Goal: Transaction & Acquisition: Purchase product/service

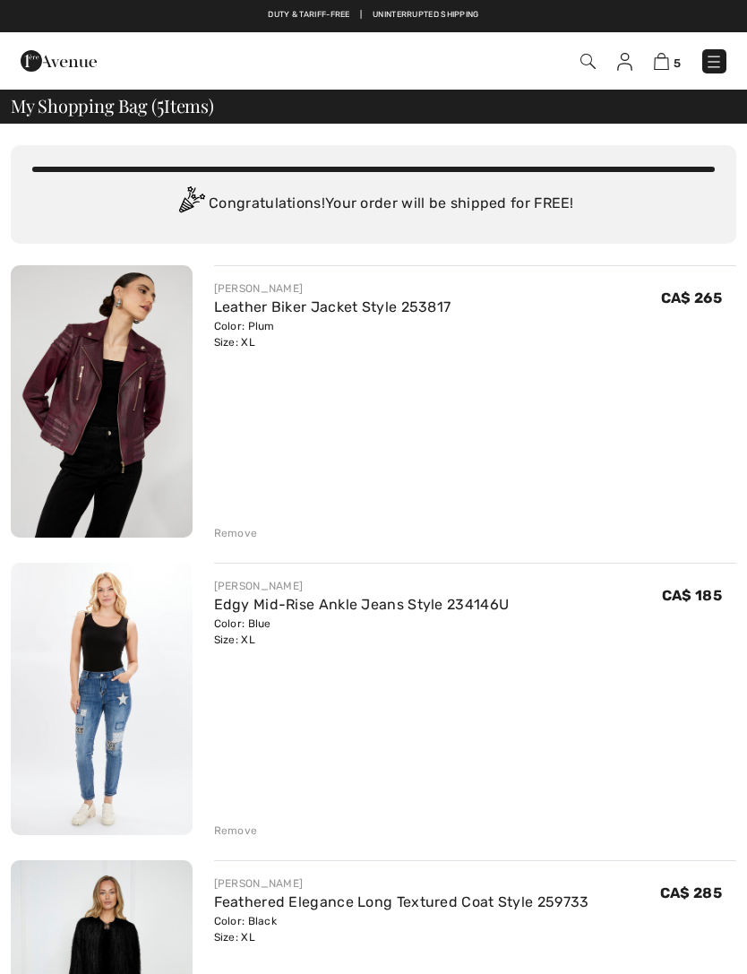
click at [618, 65] on img at bounding box center [624, 62] width 15 height 18
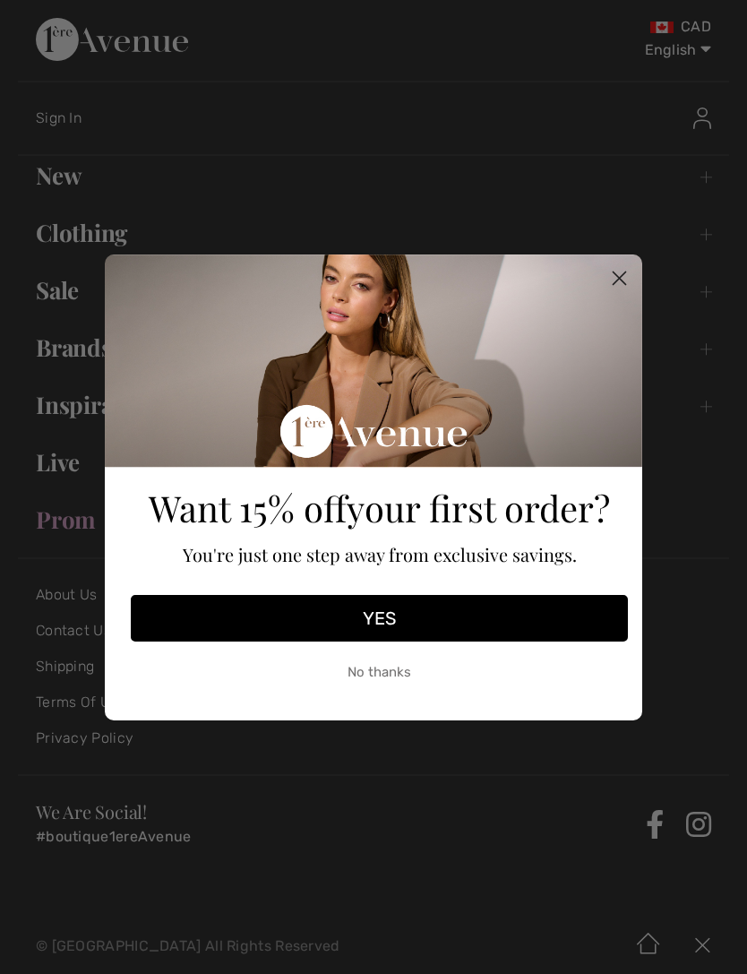
click at [508, 681] on button "No thanks" at bounding box center [379, 672] width 497 height 45
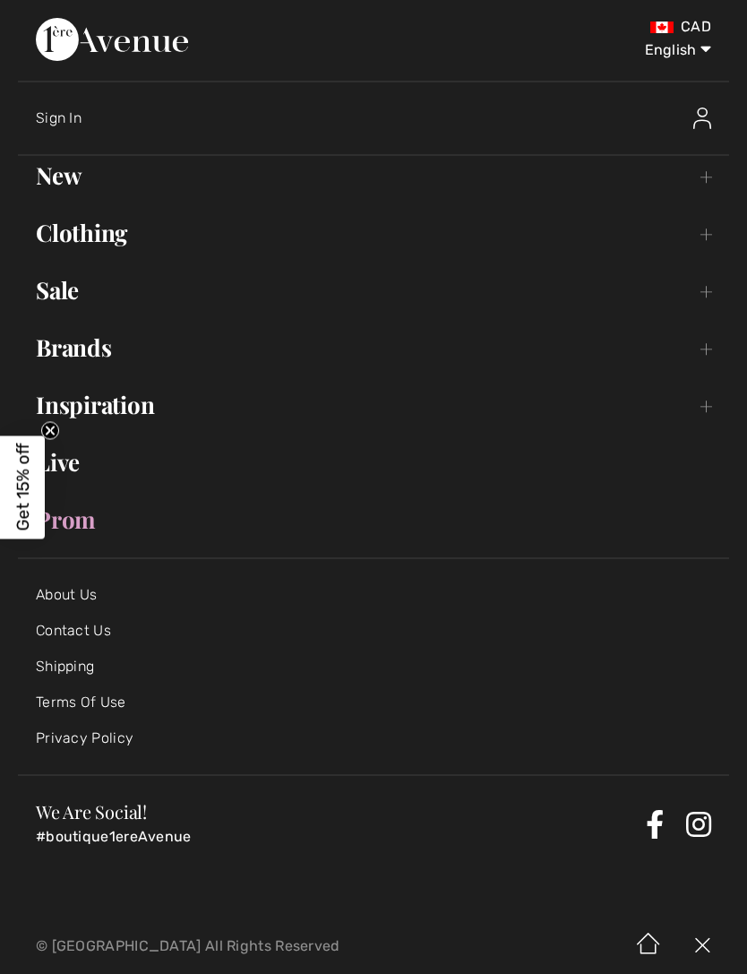
click at [701, 108] on img at bounding box center [702, 119] width 18 height 22
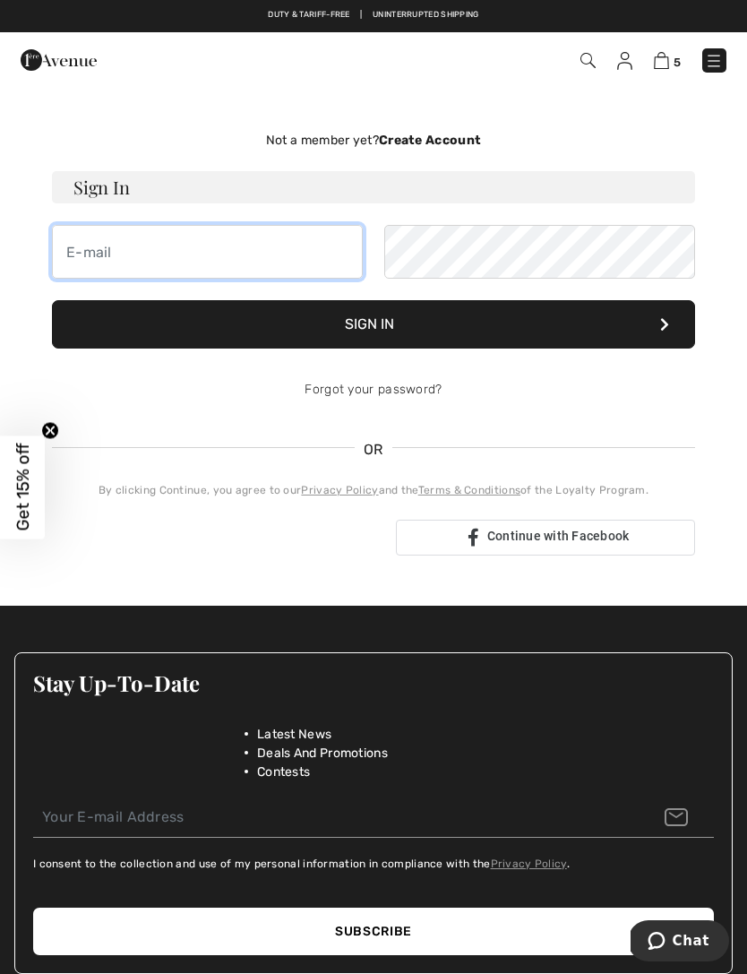
click at [117, 257] on input "email" at bounding box center [207, 252] width 311 height 54
type input "[EMAIL_ADDRESS][DOMAIN_NAME]"
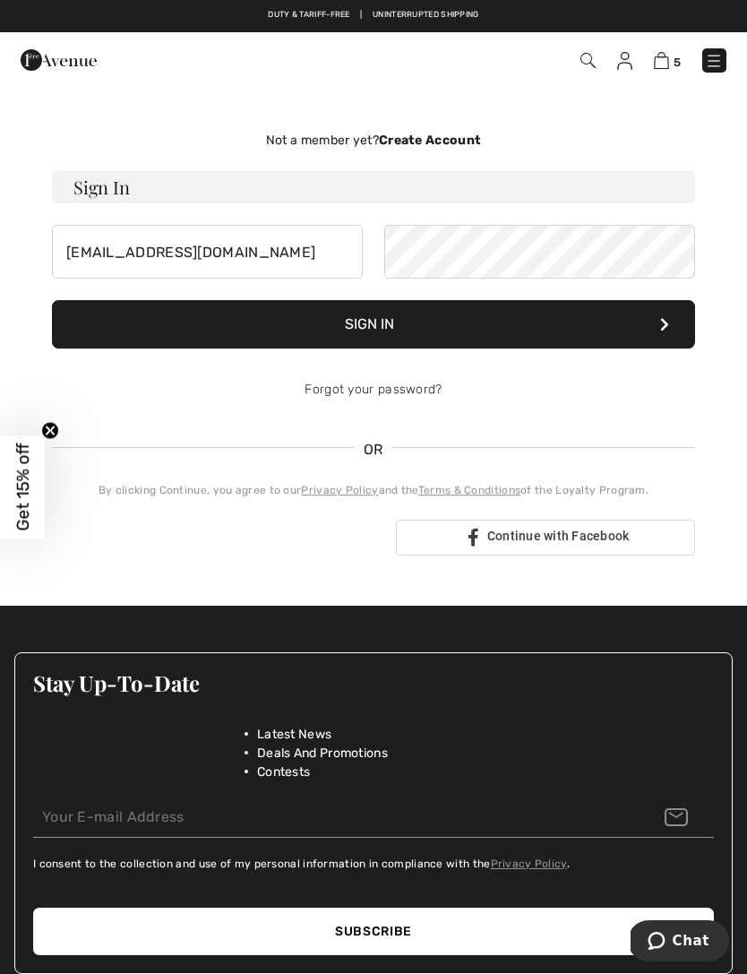
click at [202, 341] on button "Sign In" at bounding box center [373, 324] width 643 height 48
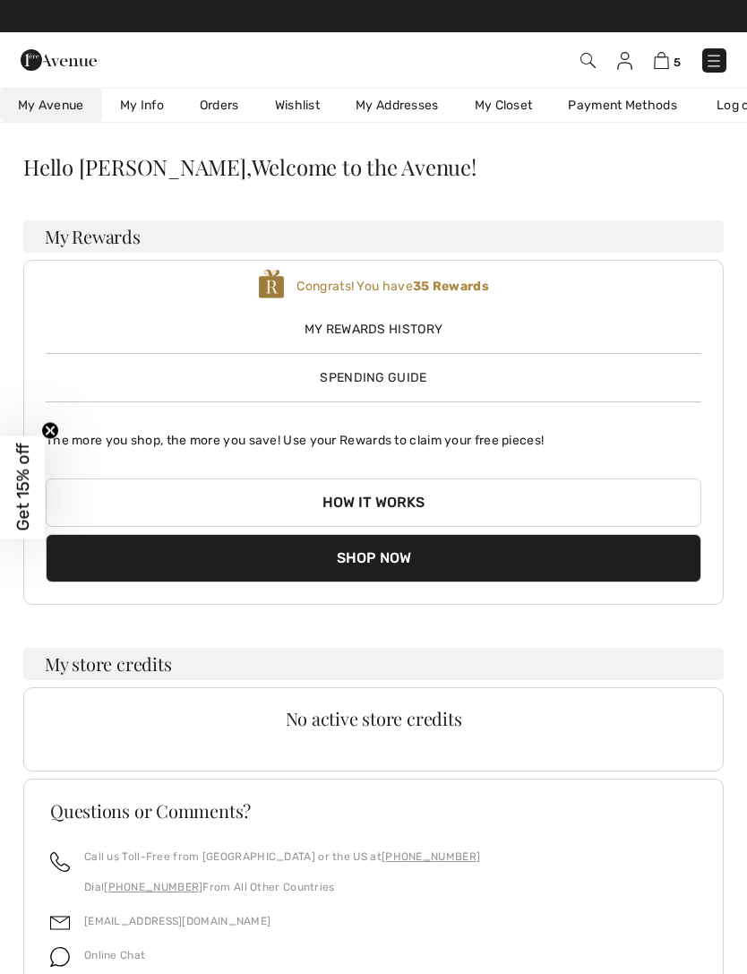
click at [623, 63] on img at bounding box center [624, 61] width 15 height 18
click at [702, 70] on link at bounding box center [714, 60] width 24 height 24
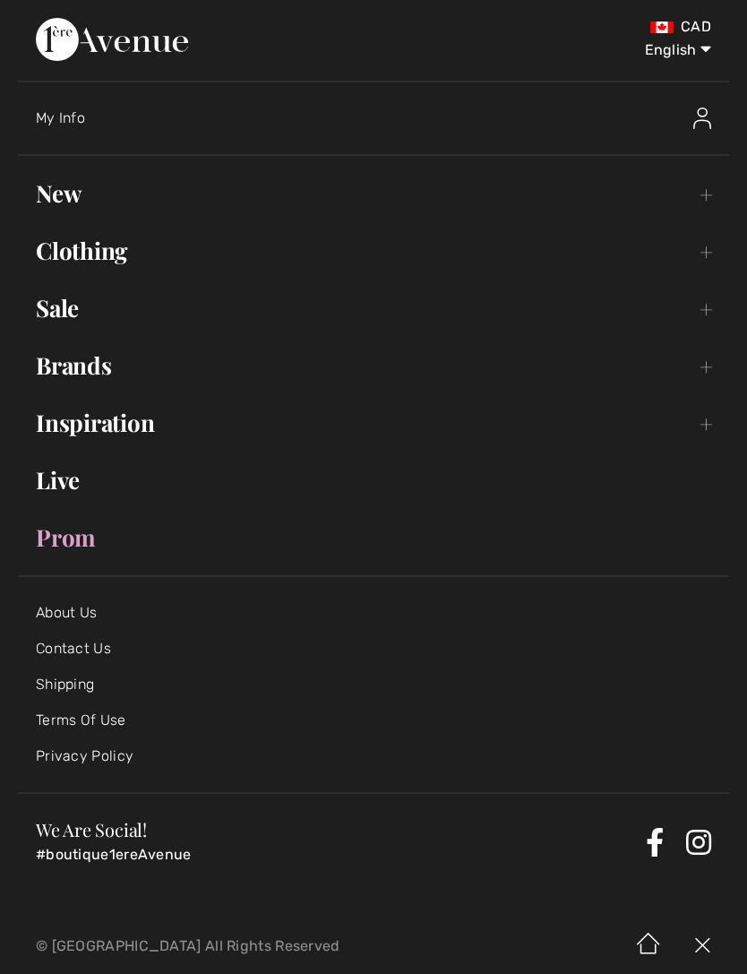
click at [42, 98] on div "My Info" at bounding box center [382, 118] width 693 height 57
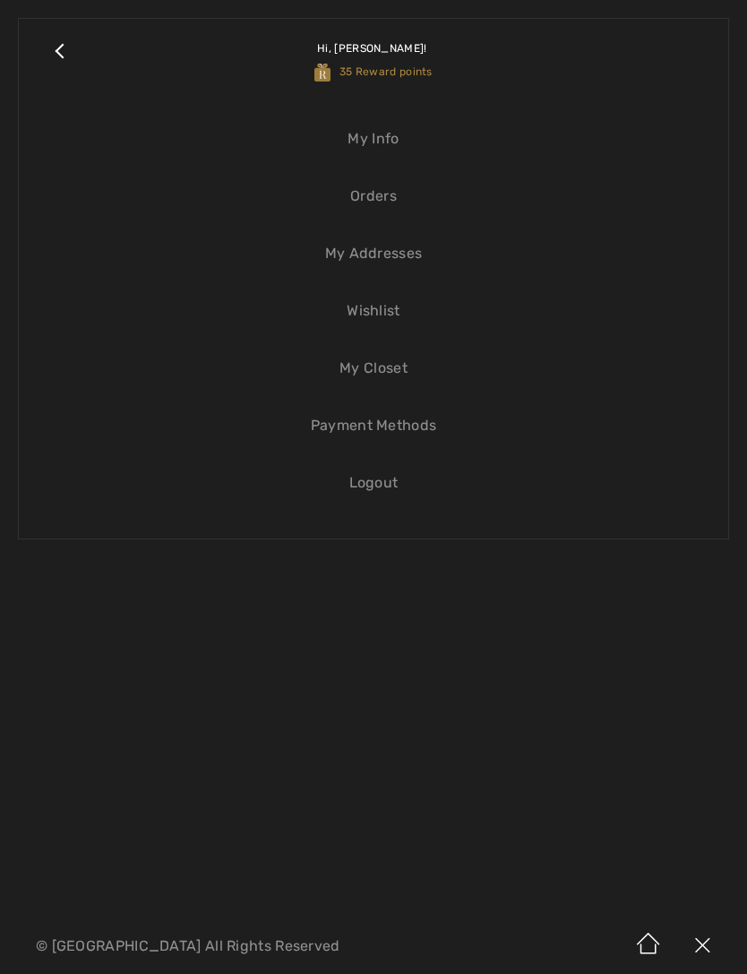
click at [44, 110] on div "Close submenu Hi, Sandra! 35 Reward points My Info Orders My Addresses Wishlist…" at bounding box center [373, 278] width 711 height 521
click at [373, 213] on link "Orders" at bounding box center [374, 195] width 674 height 39
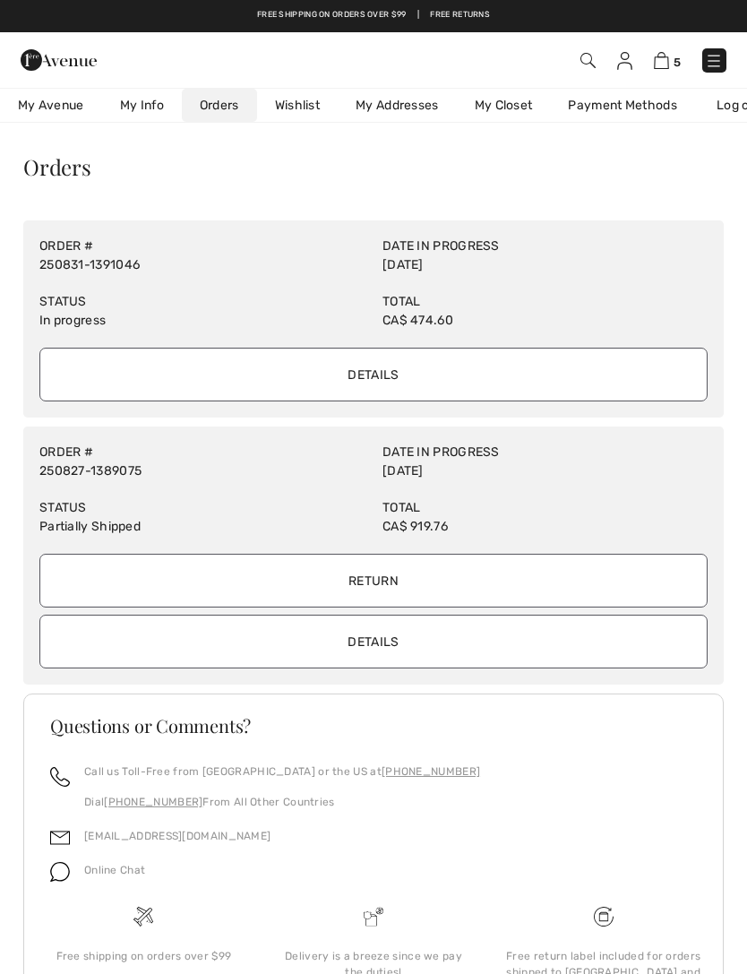
click at [551, 641] on input "Details" at bounding box center [373, 642] width 668 height 54
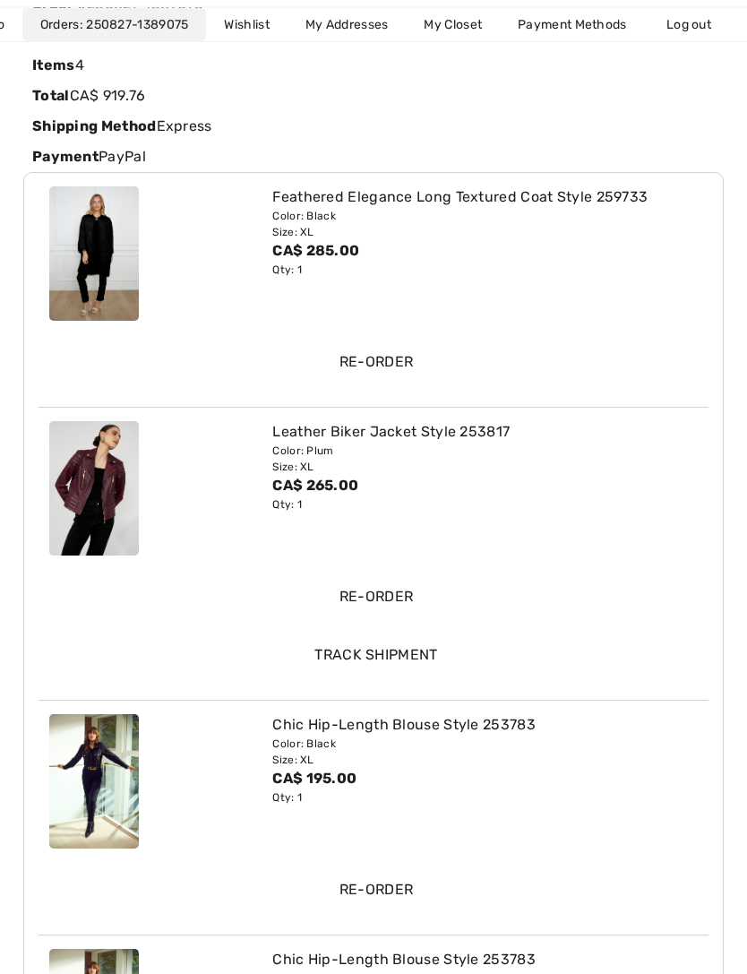
scroll to position [260, 0]
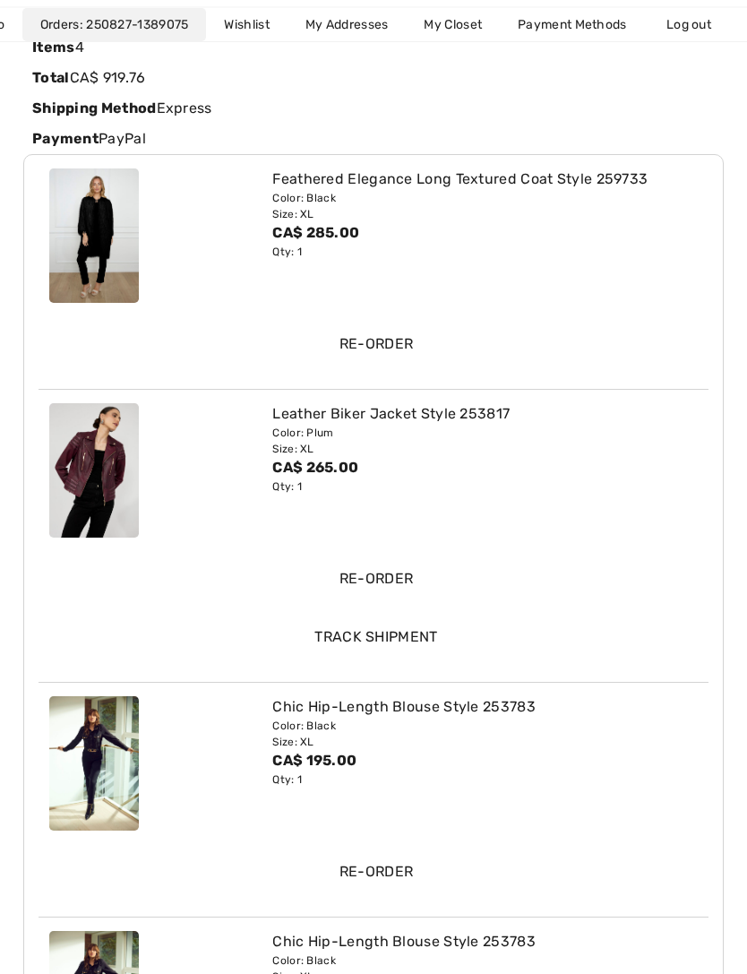
click at [408, 635] on input "Track Shipment" at bounding box center [376, 638] width 649 height 54
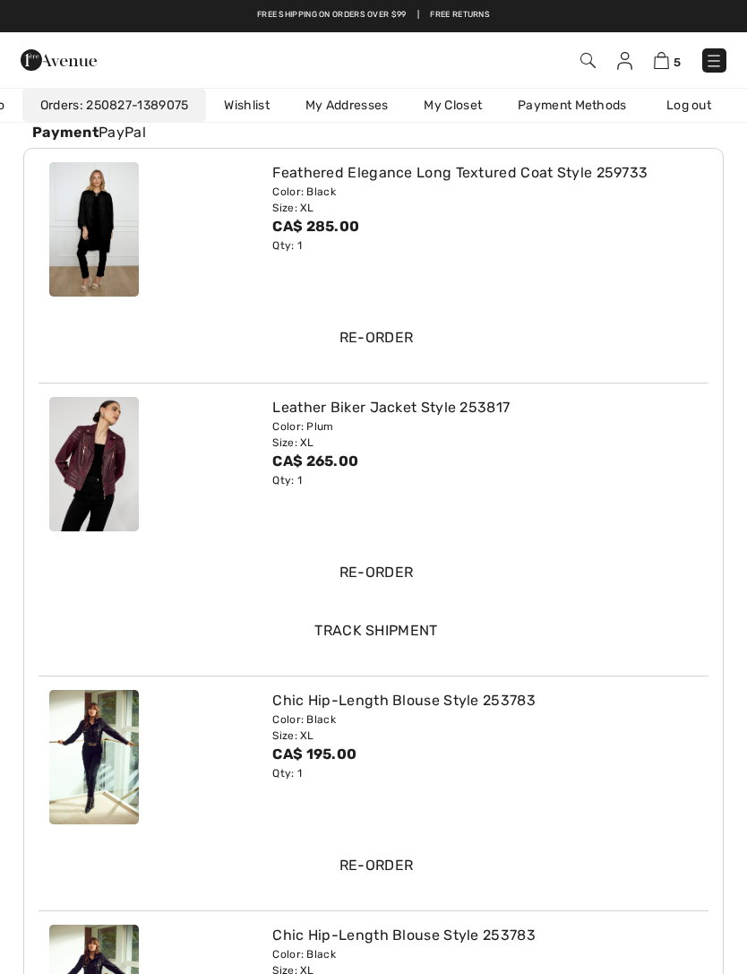
scroll to position [0, 0]
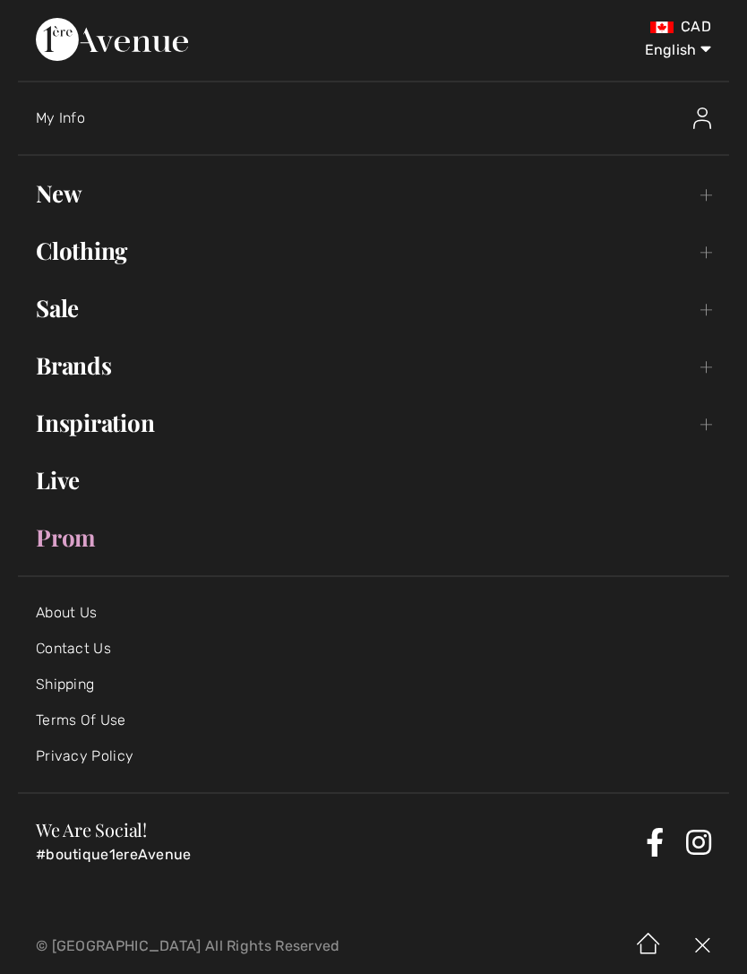
click at [64, 186] on link "New Toggle submenu" at bounding box center [373, 193] width 711 height 39
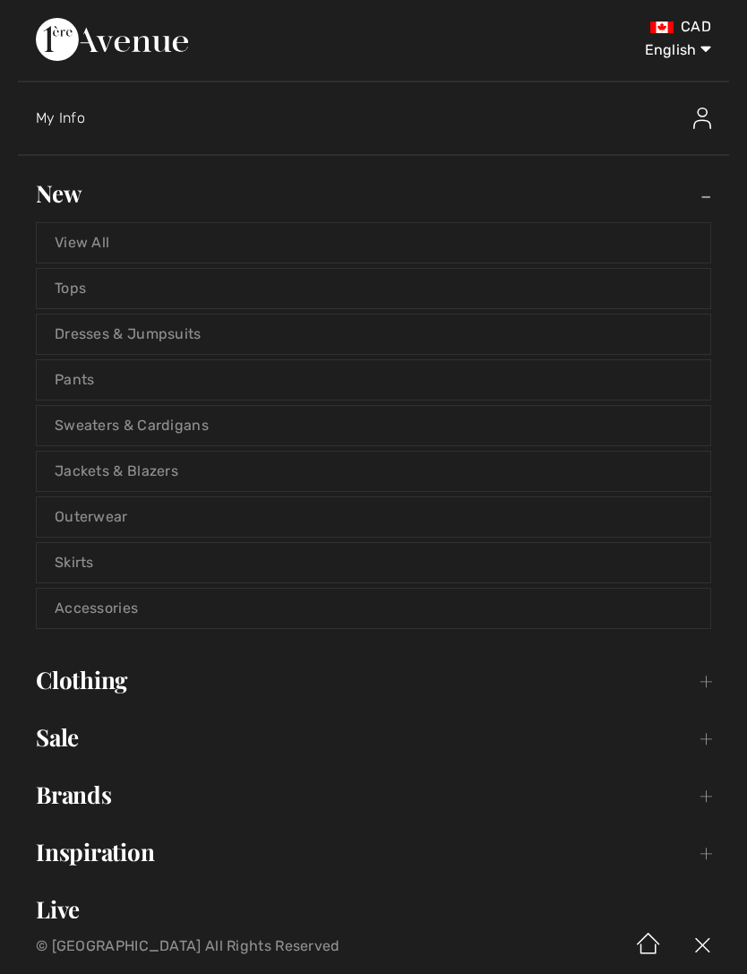
click at [100, 470] on link "Jackets & Blazers" at bounding box center [374, 471] width 674 height 39
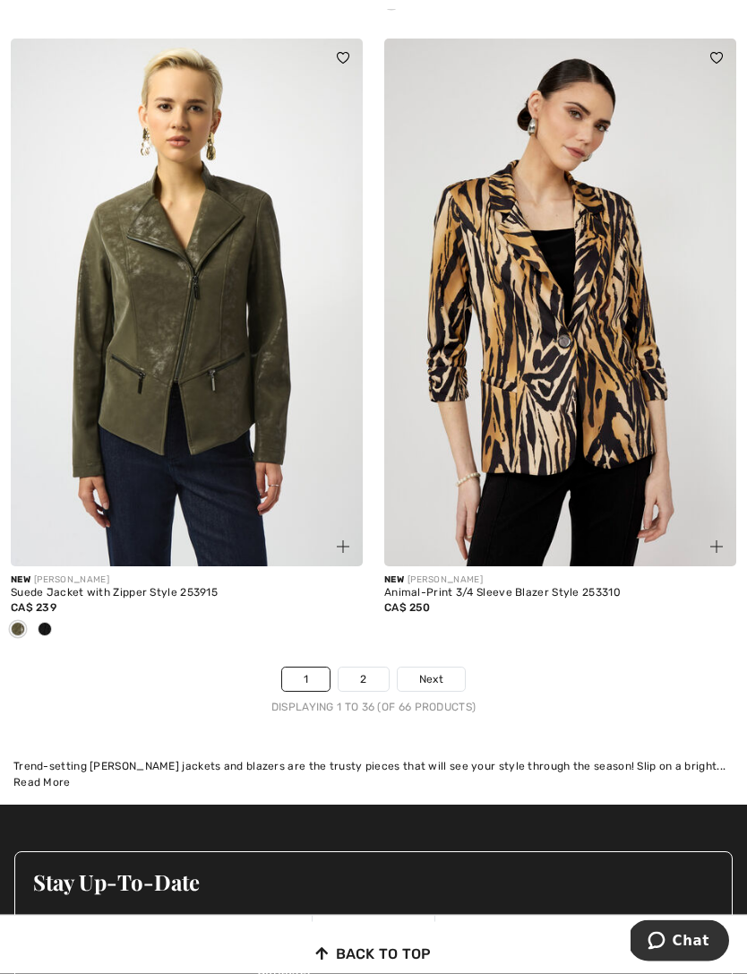
scroll to position [10825, 0]
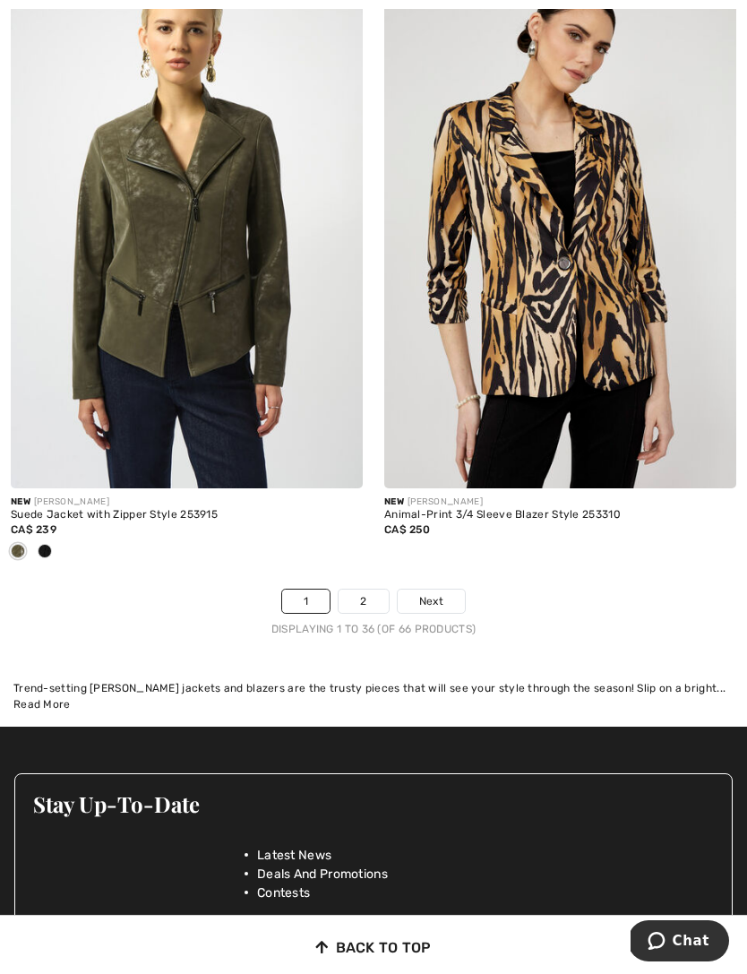
click at [366, 590] on link "2" at bounding box center [363, 601] width 49 height 23
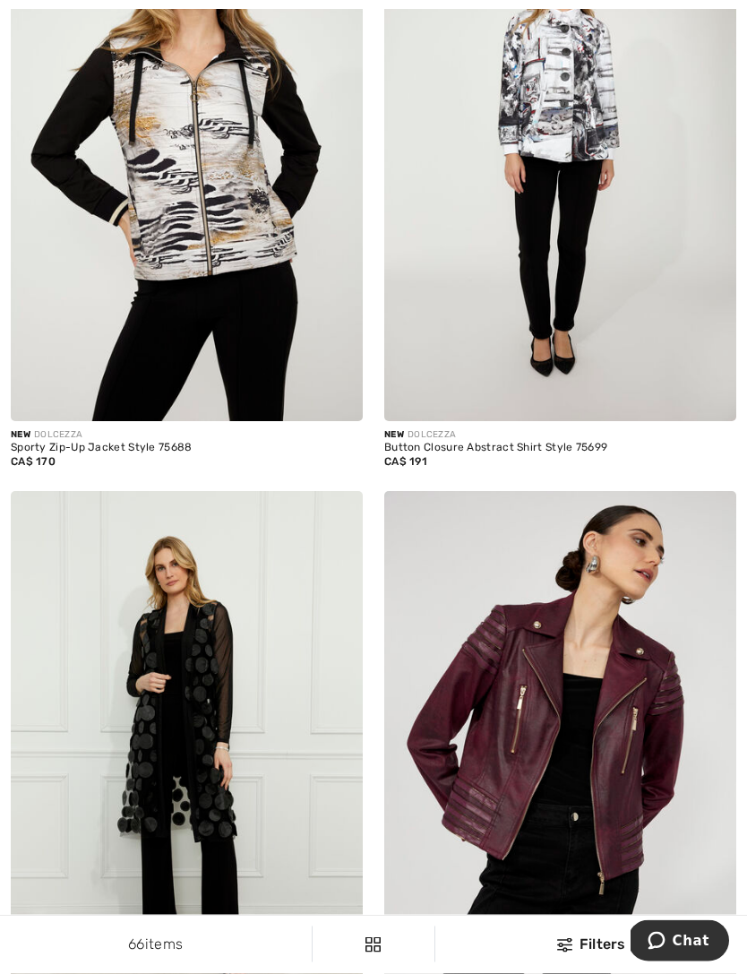
scroll to position [4002, 0]
click at [634, 693] on img at bounding box center [560, 755] width 352 height 529
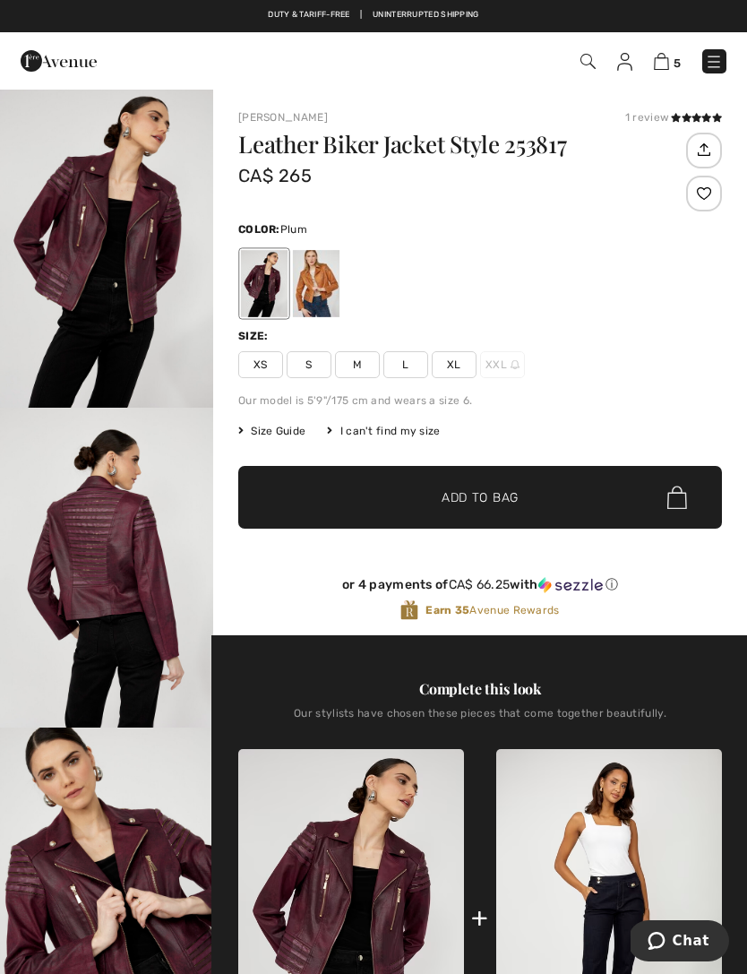
click at [282, 428] on span "Size Guide" at bounding box center [271, 431] width 67 height 16
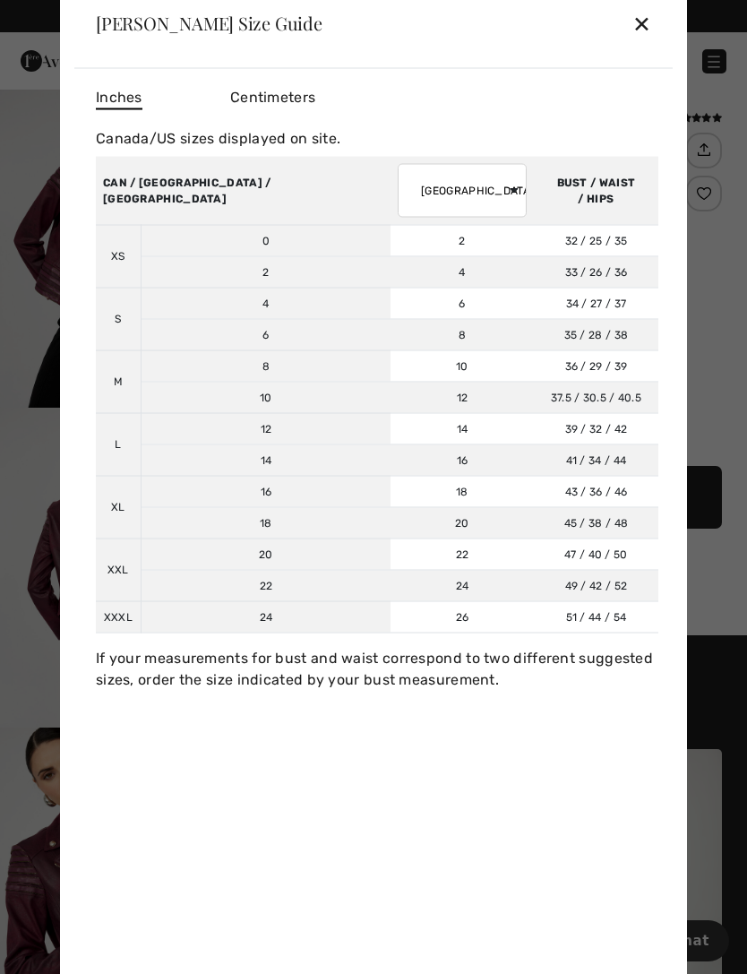
click at [139, 176] on th "CAN / US / MEXICO" at bounding box center [243, 190] width 295 height 69
click at [147, 195] on th "CAN / US / MEXICO" at bounding box center [243, 190] width 295 height 69
click at [126, 159] on th "CAN / US / MEXICO" at bounding box center [243, 190] width 295 height 69
click at [142, 191] on th "CAN / US / MEXICO" at bounding box center [243, 190] width 295 height 69
click at [78, 239] on div "Inches Centimeters Canada/US sizes displayed on site. Sizes XS S M L XL XXL XXX…" at bounding box center [373, 528] width 598 height 920
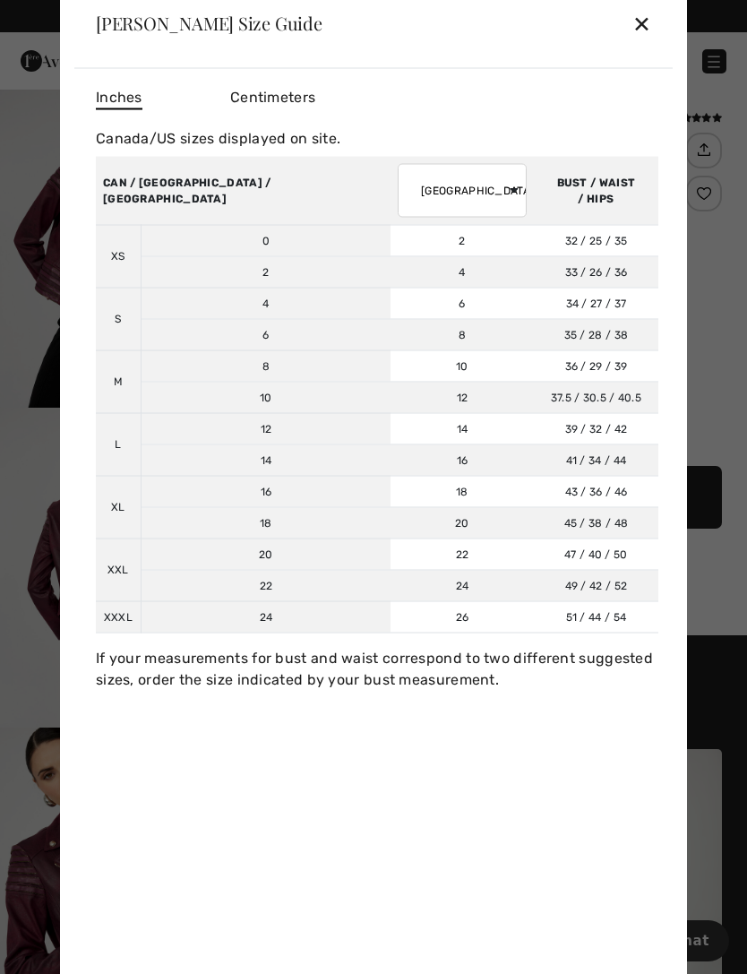
click at [641, 18] on div "✕" at bounding box center [642, 23] width 19 height 38
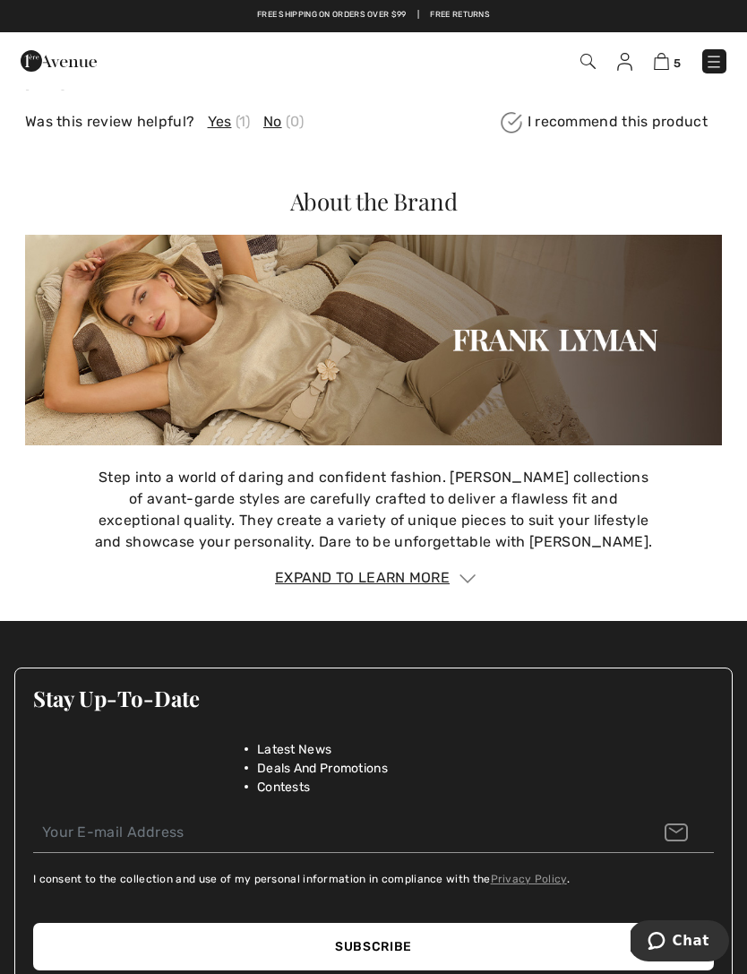
scroll to position [2625, 0]
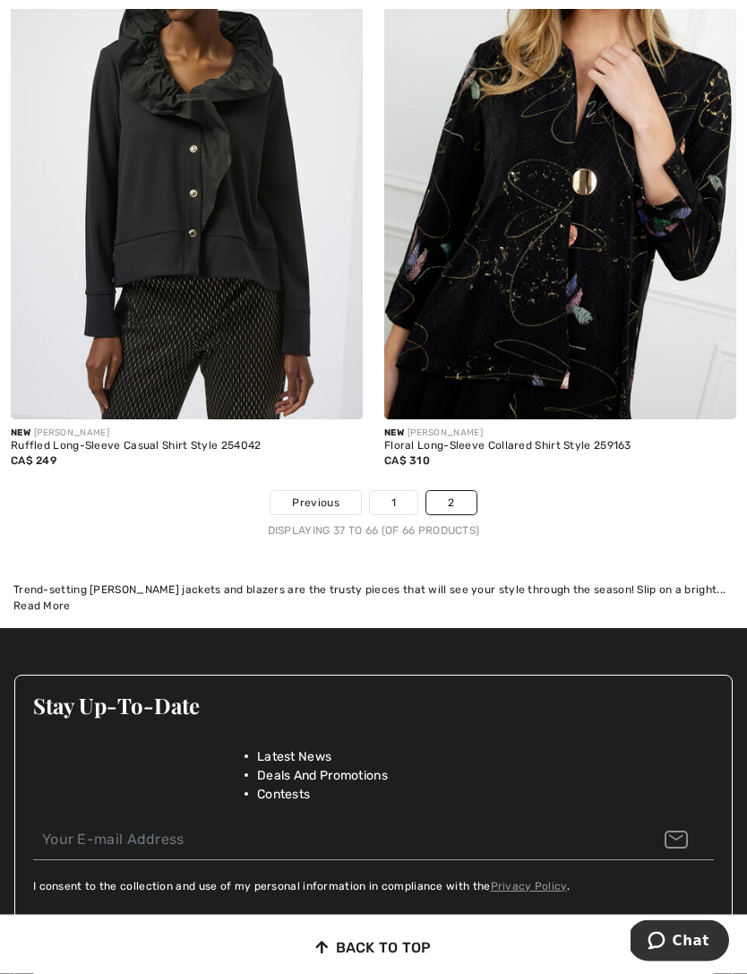
scroll to position [9036, 0]
